Goal: Task Accomplishment & Management: Manage account settings

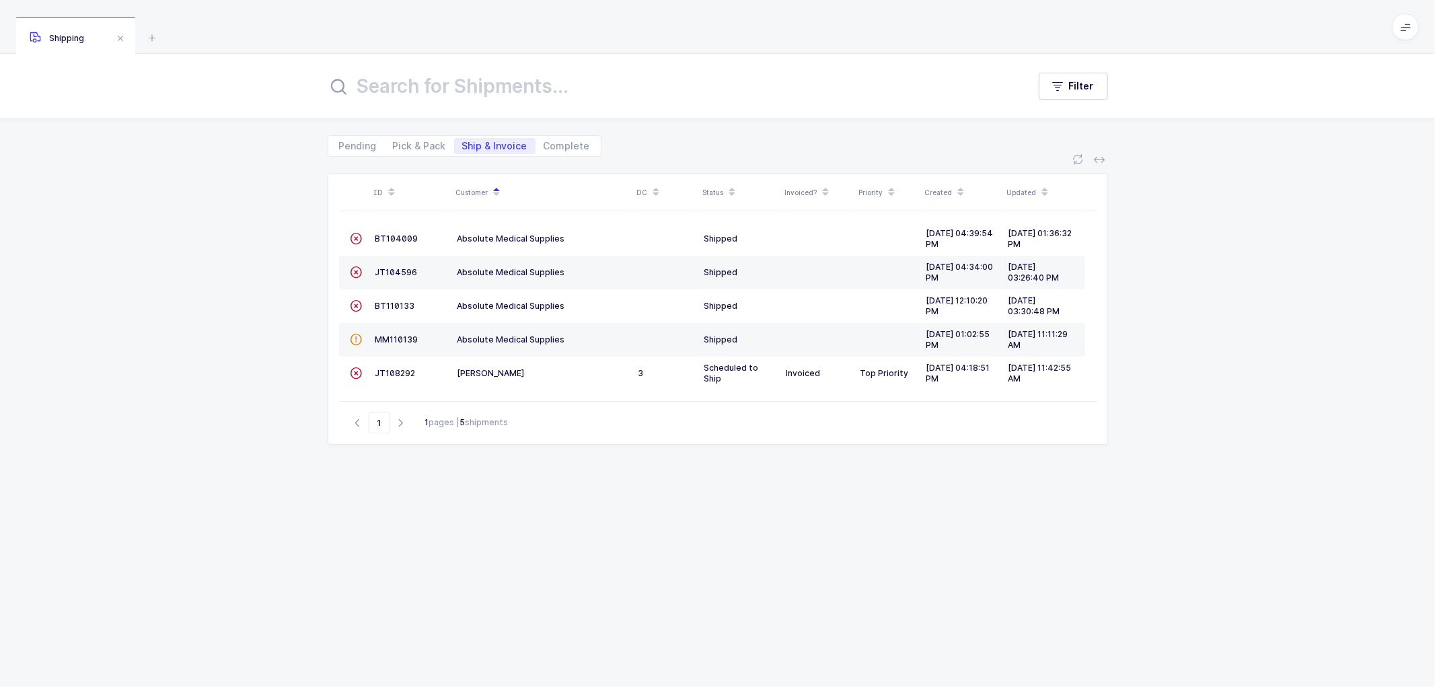
click at [153, 180] on div "ID Customer DC Status Invoiced? Priority Created Updated  BT104009 Absolute Me…" at bounding box center [717, 422] width 1435 height 530
drag, startPoint x: 242, startPoint y: 299, endPoint x: 266, endPoint y: 179, distance: 122.1
click at [244, 294] on div "ID Customer DC Status Invoiced? Priority Created Updated  BT104009 Absolute Me…" at bounding box center [717, 422] width 1435 height 530
click at [271, 324] on div "ID Customer DC Status Invoiced? Priority Created Updated  BT104009 Absolute Me…" at bounding box center [717, 422] width 1435 height 530
drag, startPoint x: 402, startPoint y: 146, endPoint x: 409, endPoint y: 145, distance: 7.5
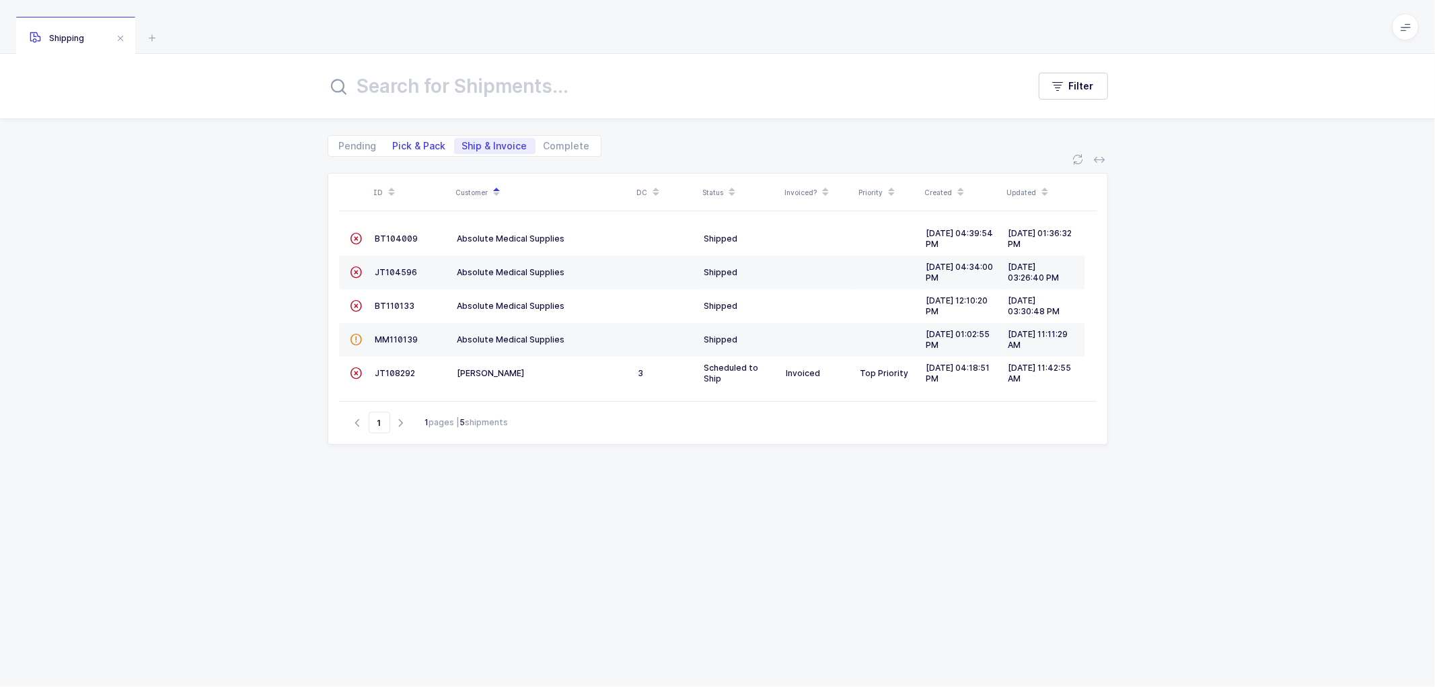
click at [402, 145] on span "Pick & Pack" at bounding box center [419, 145] width 53 height 9
click at [433, 145] on span "Pick & Pack" at bounding box center [419, 145] width 53 height 9
click at [394, 145] on input "Pick & Pack" at bounding box center [389, 142] width 9 height 9
radio input "true"
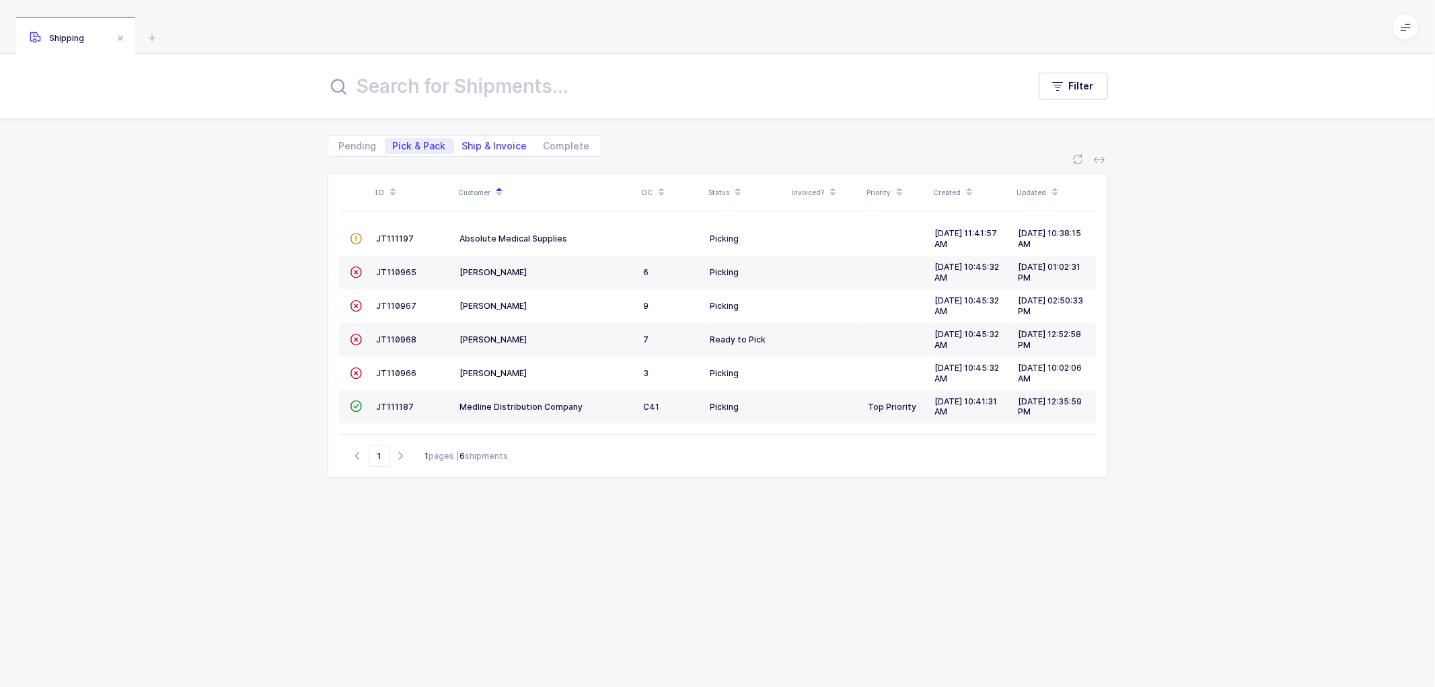
click at [495, 146] on span "Ship & Invoice" at bounding box center [494, 145] width 65 height 9
click at [463, 146] on input "Ship & Invoice" at bounding box center [458, 142] width 9 height 9
radio input "true"
radio input "false"
